Goal: Information Seeking & Learning: Learn about a topic

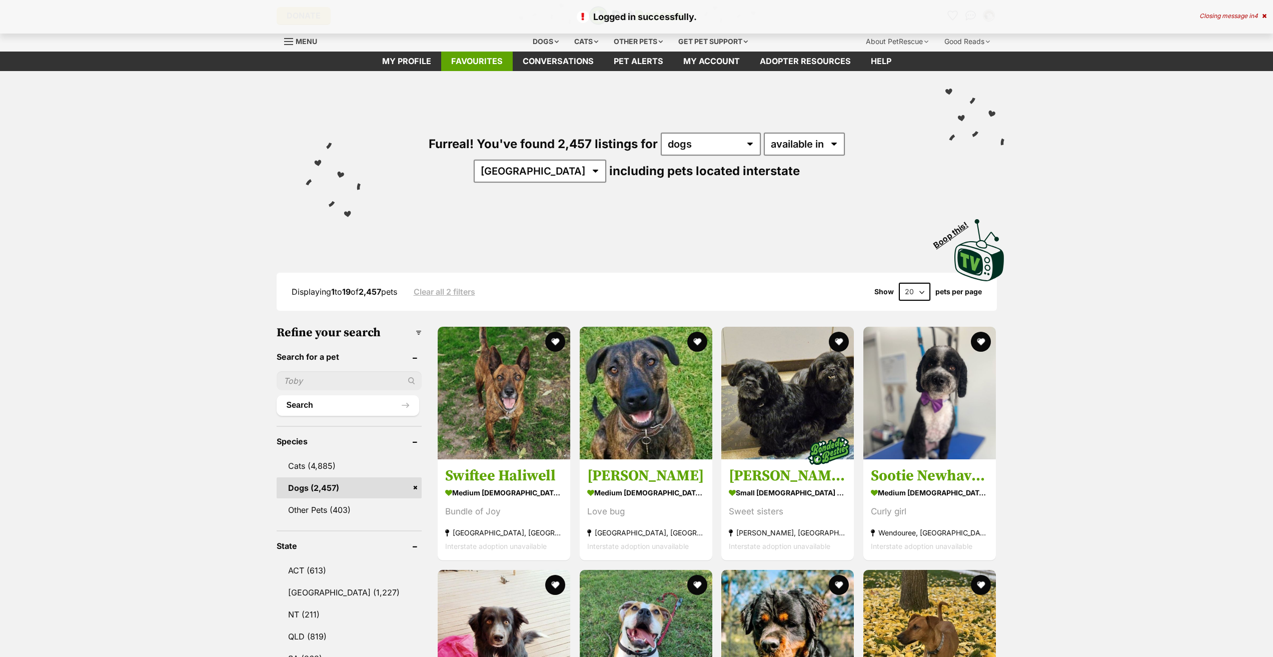
click at [466, 58] on link "Favourites" at bounding box center [477, 62] width 72 height 20
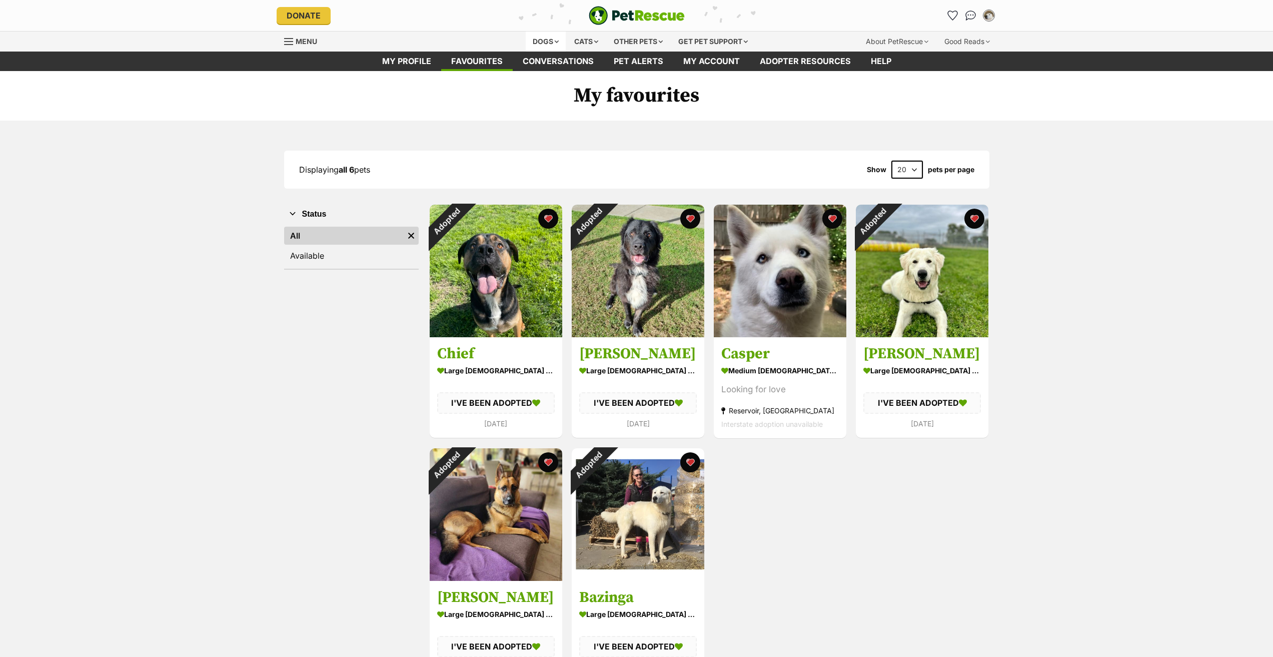
click at [537, 45] on div "Dogs" at bounding box center [546, 42] width 40 height 20
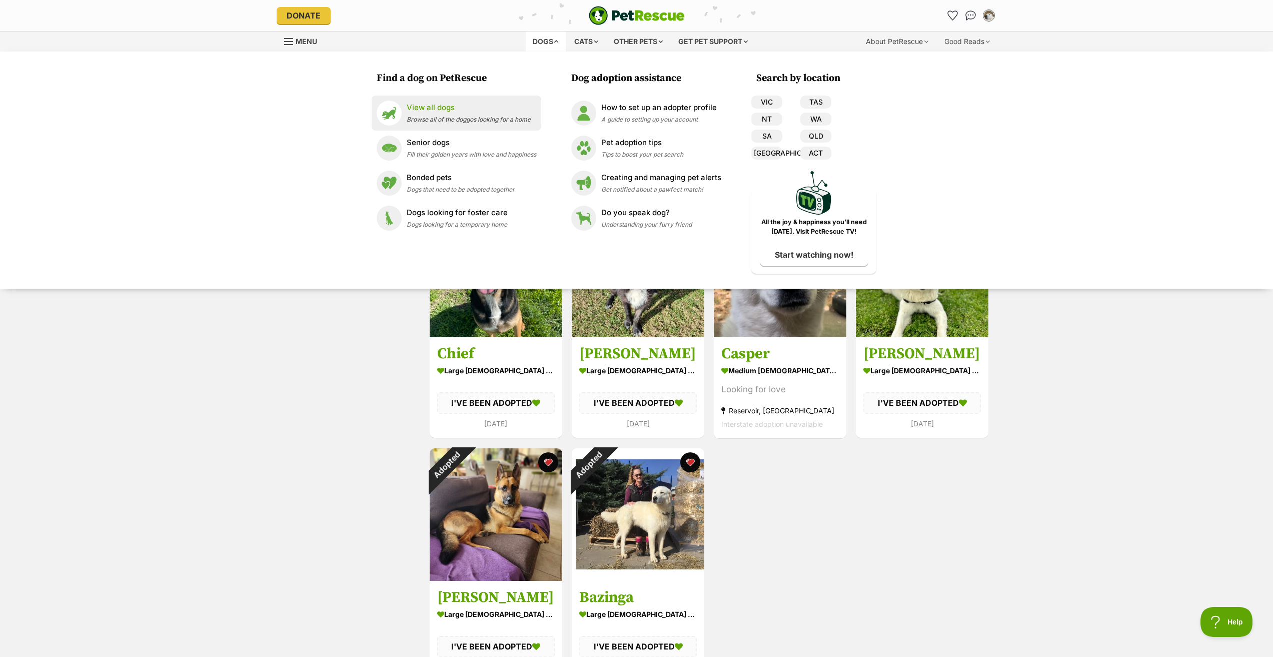
click at [479, 101] on link "View all dogs Browse all of the doggos looking for a home" at bounding box center [457, 113] width 160 height 25
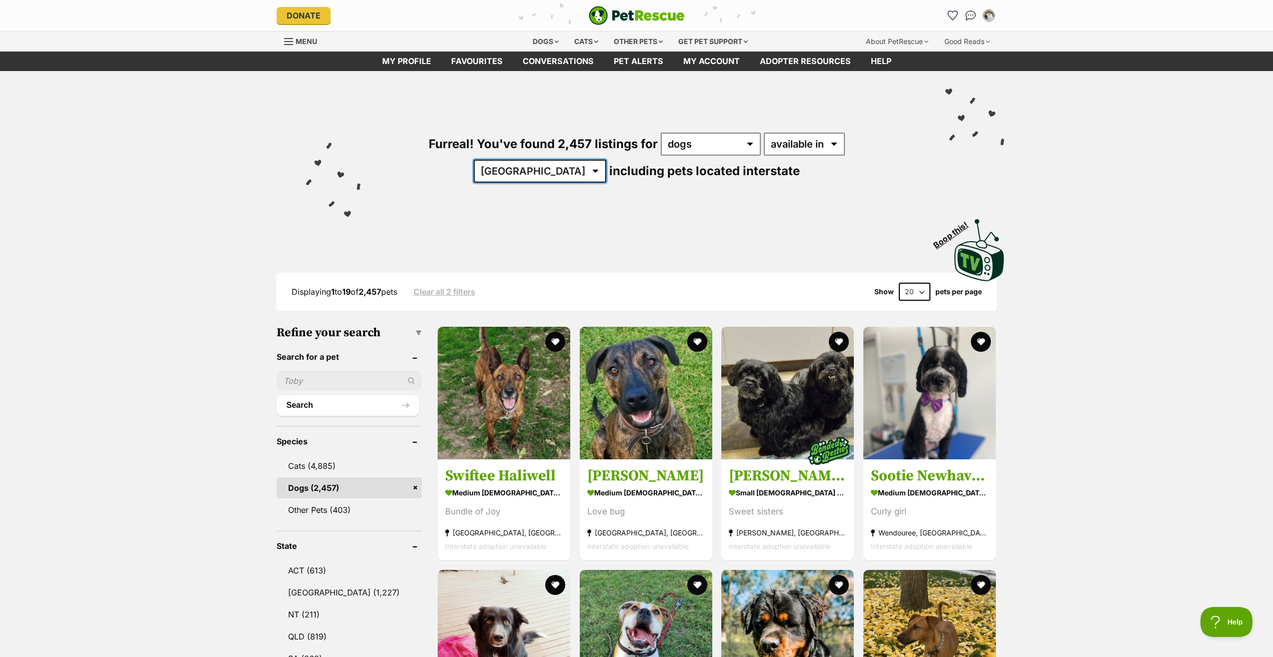
click at [606, 160] on select "Australia ACT NSW NT QLD SA TAS VIC WA" at bounding box center [540, 171] width 133 height 23
select select "VIC"
click at [606, 160] on select "Australia ACT NSW NT QLD SA TAS VIC WA" at bounding box center [540, 171] width 133 height 23
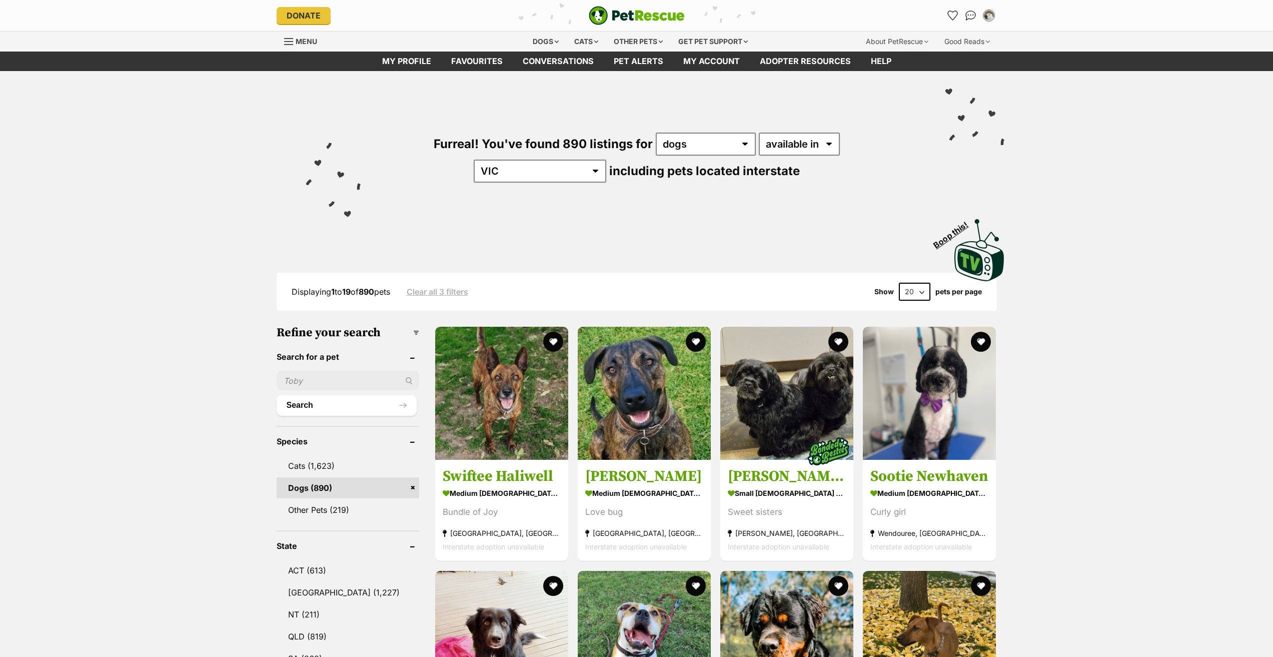
select select "disabled"
click at [759, 133] on select "available in located in" at bounding box center [799, 144] width 81 height 23
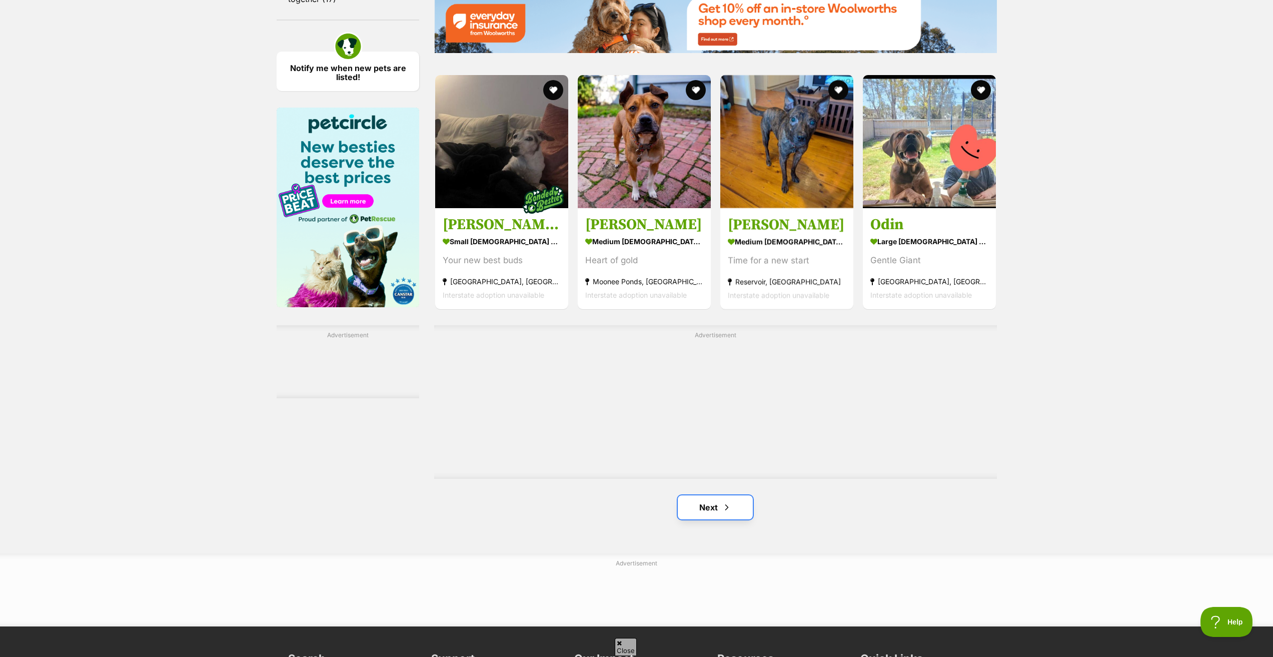
click at [737, 512] on link "Next" at bounding box center [715, 507] width 75 height 24
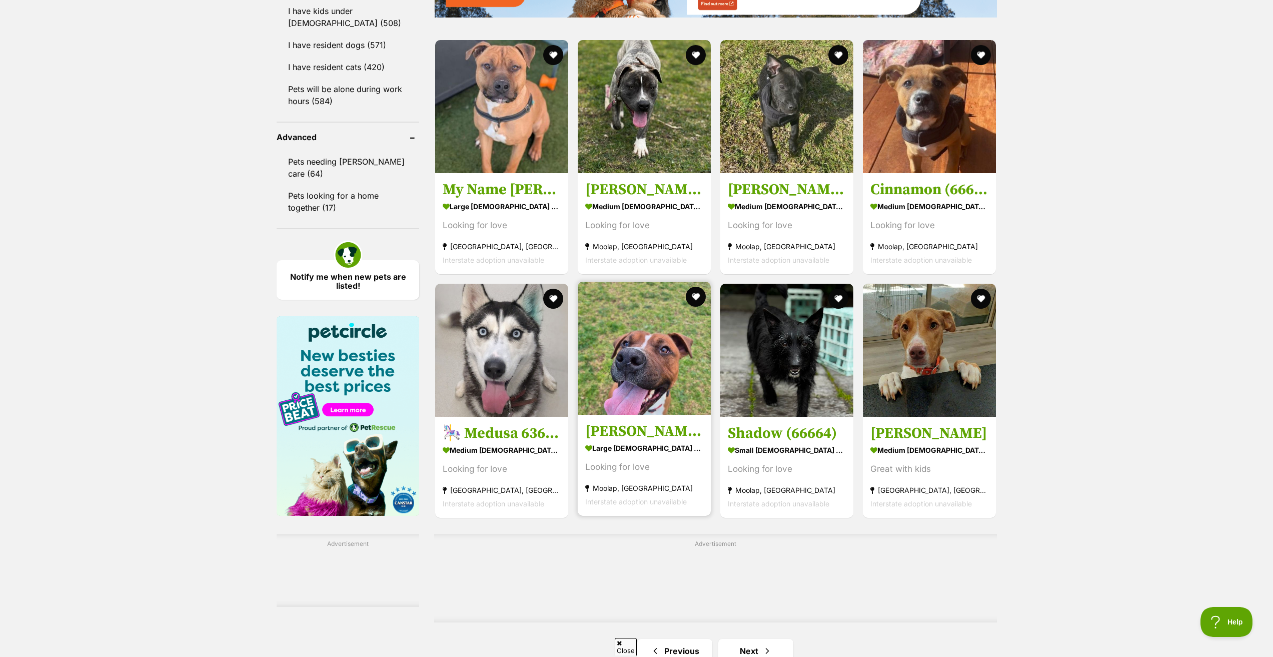
scroll to position [1501, 0]
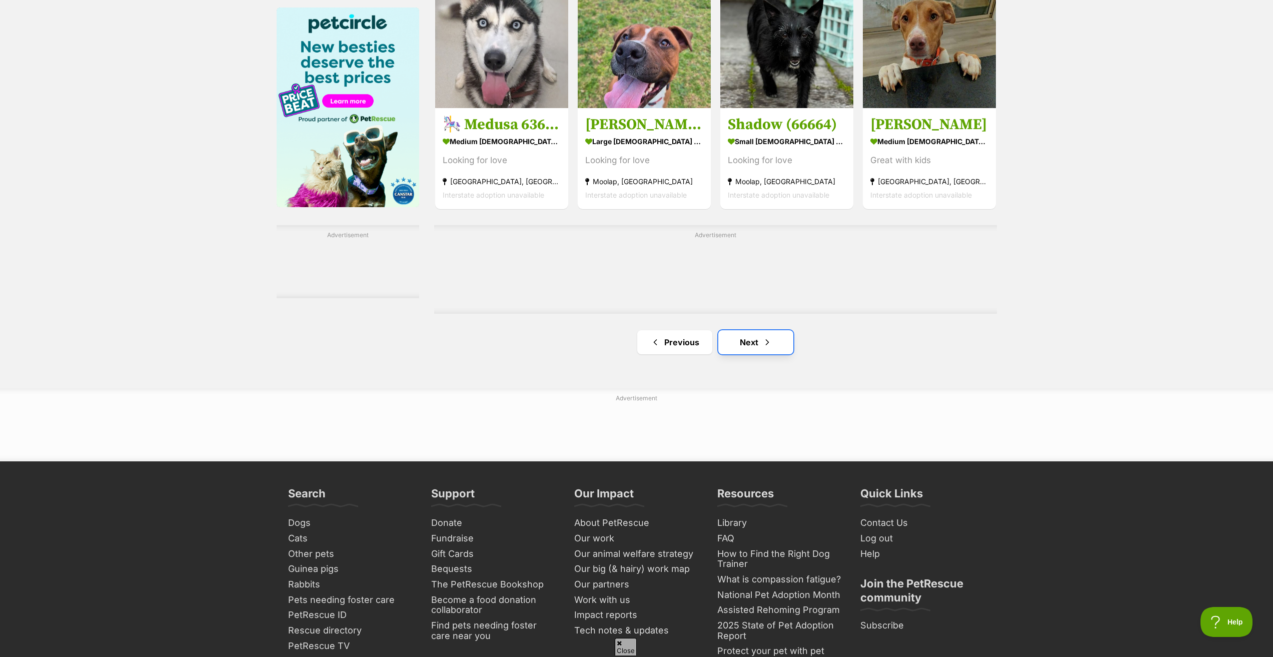
click at [767, 340] on link "Next" at bounding box center [755, 342] width 75 height 24
